Goal: Information Seeking & Learning: Learn about a topic

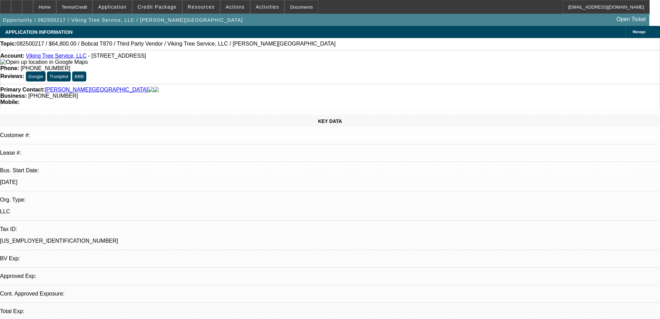
select select "0"
select select "2"
select select "0"
select select "6"
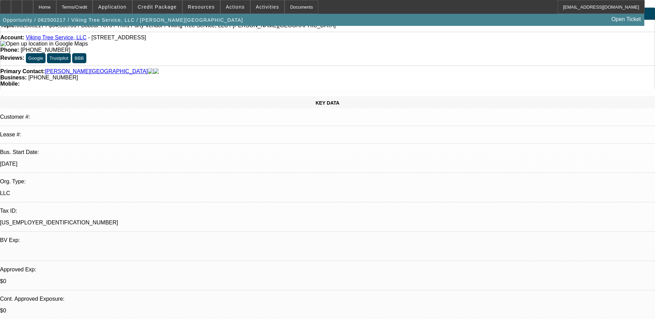
scroll to position [35, 0]
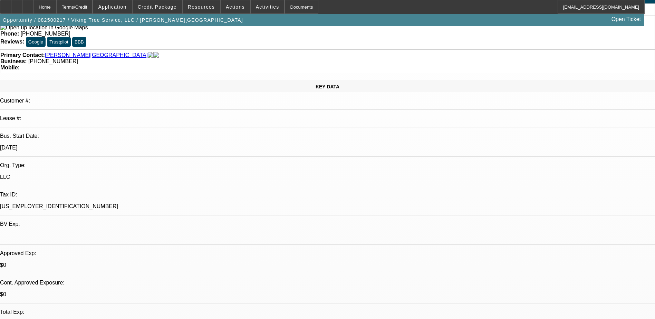
drag, startPoint x: 445, startPoint y: 200, endPoint x: 489, endPoint y: 204, distance: 43.7
drag, startPoint x: 443, startPoint y: 198, endPoint x: 465, endPoint y: 207, distance: 24.3
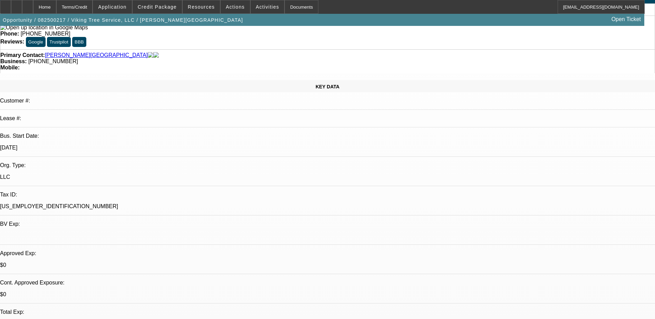
drag, startPoint x: 465, startPoint y: 207, endPoint x: 453, endPoint y: 199, distance: 14.2
copy div "Looking to finance both a 2013 Bobcat 870: (45,900). As well as a Multihead: (1…"
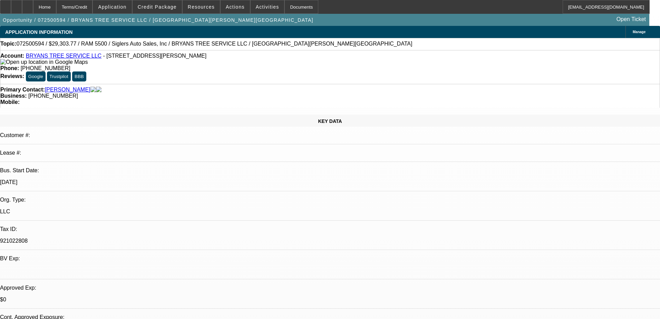
select select "0"
select select "2"
select select "0"
select select "6"
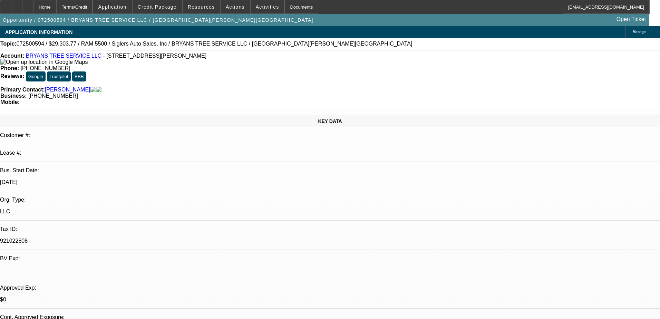
select select "0"
select select "2"
select select "0.1"
select select "4"
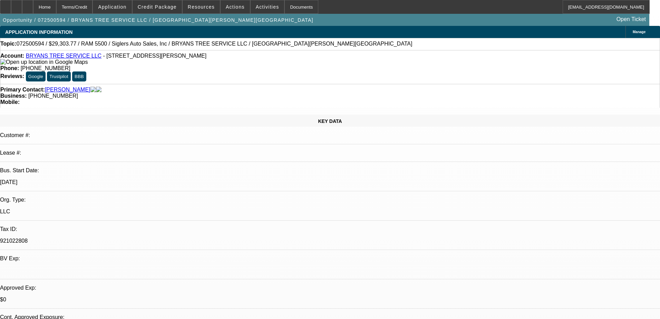
select select "0"
select select "2"
select select "0.1"
select select "4"
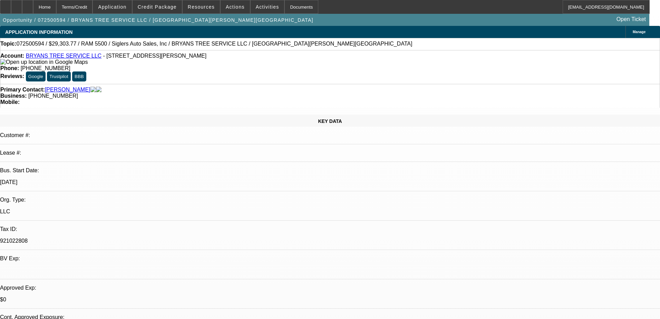
select select "0"
select select "2"
select select "0.1"
select select "4"
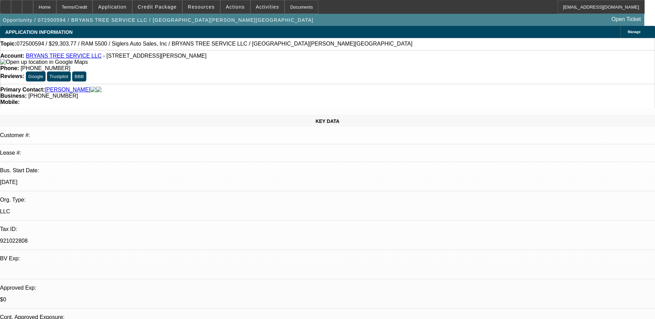
scroll to position [69, 0]
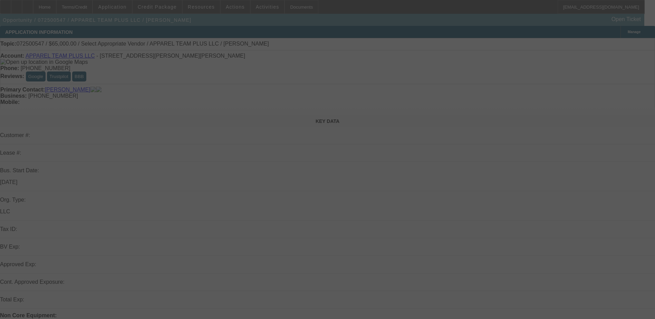
select select "0"
select select "2"
select select "0.1"
select select "4"
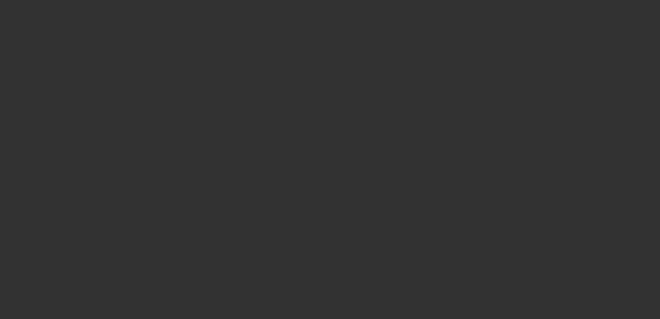
select select "2"
select select "0"
select select "6"
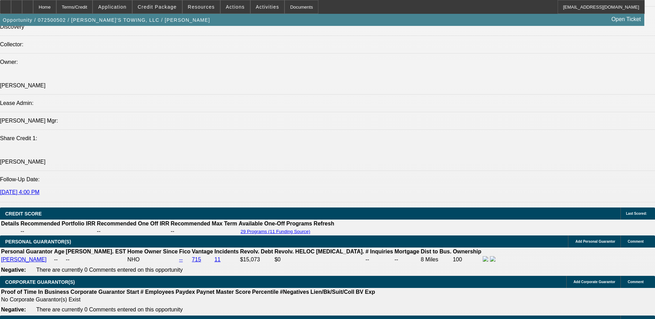
scroll to position [709, 0]
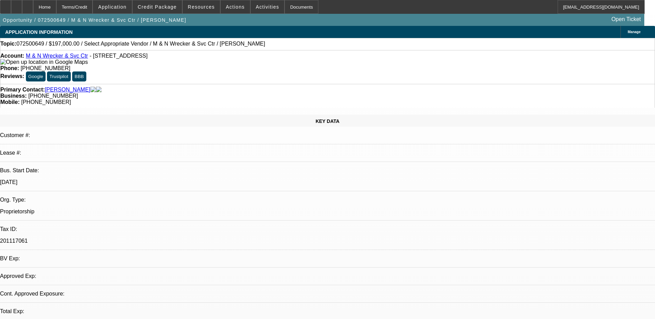
select select "0"
select select "2"
select select "0.1"
select select "4"
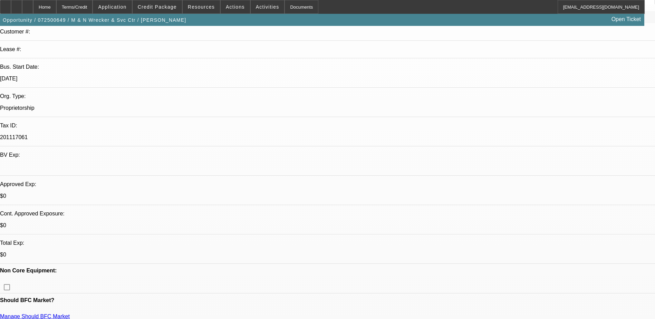
scroll to position [35, 0]
